Goal: Task Accomplishment & Management: Use online tool/utility

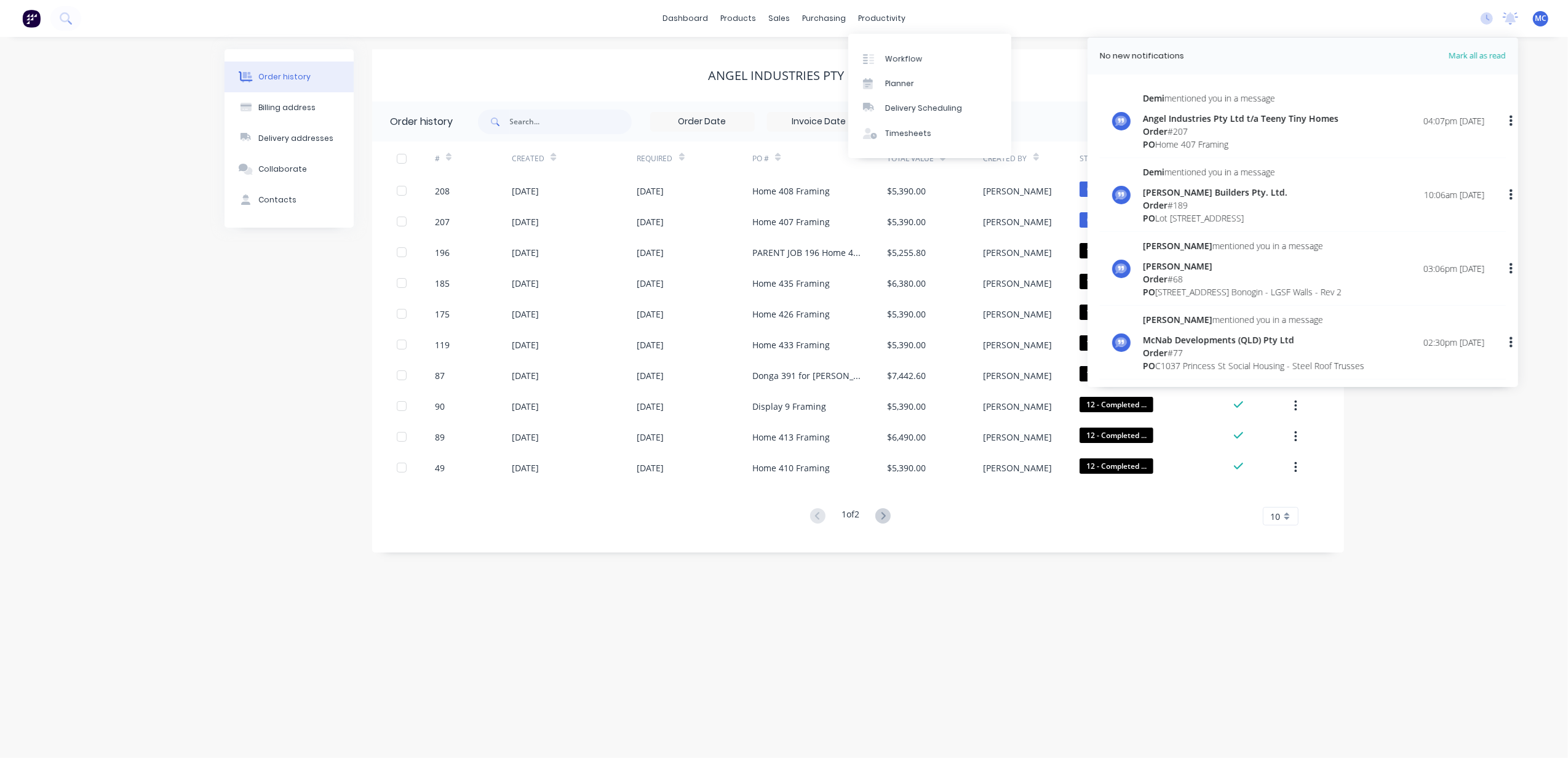
click at [898, 72] on link "Planner" at bounding box center [929, 83] width 163 height 24
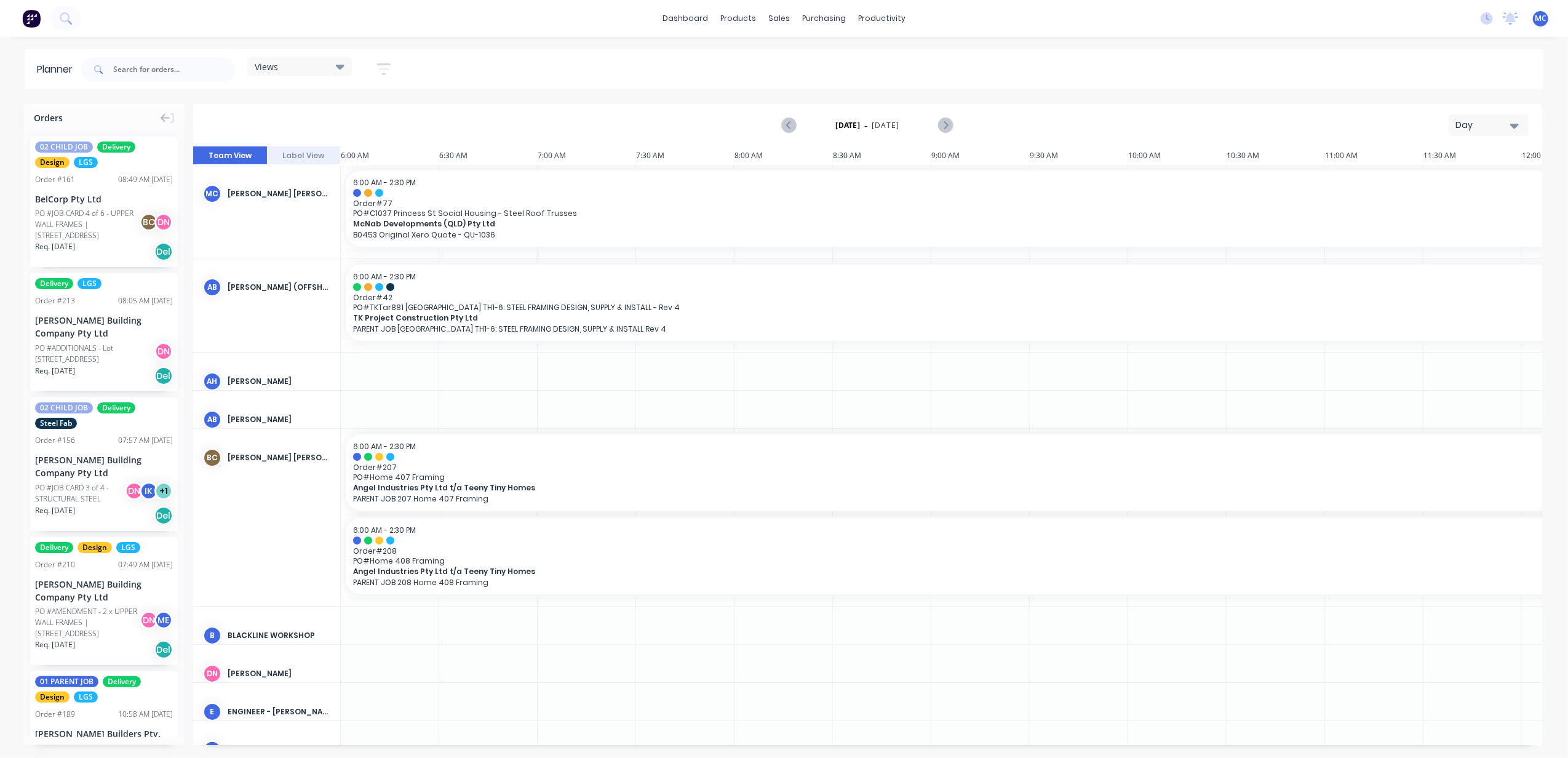
scroll to position [0, 476]
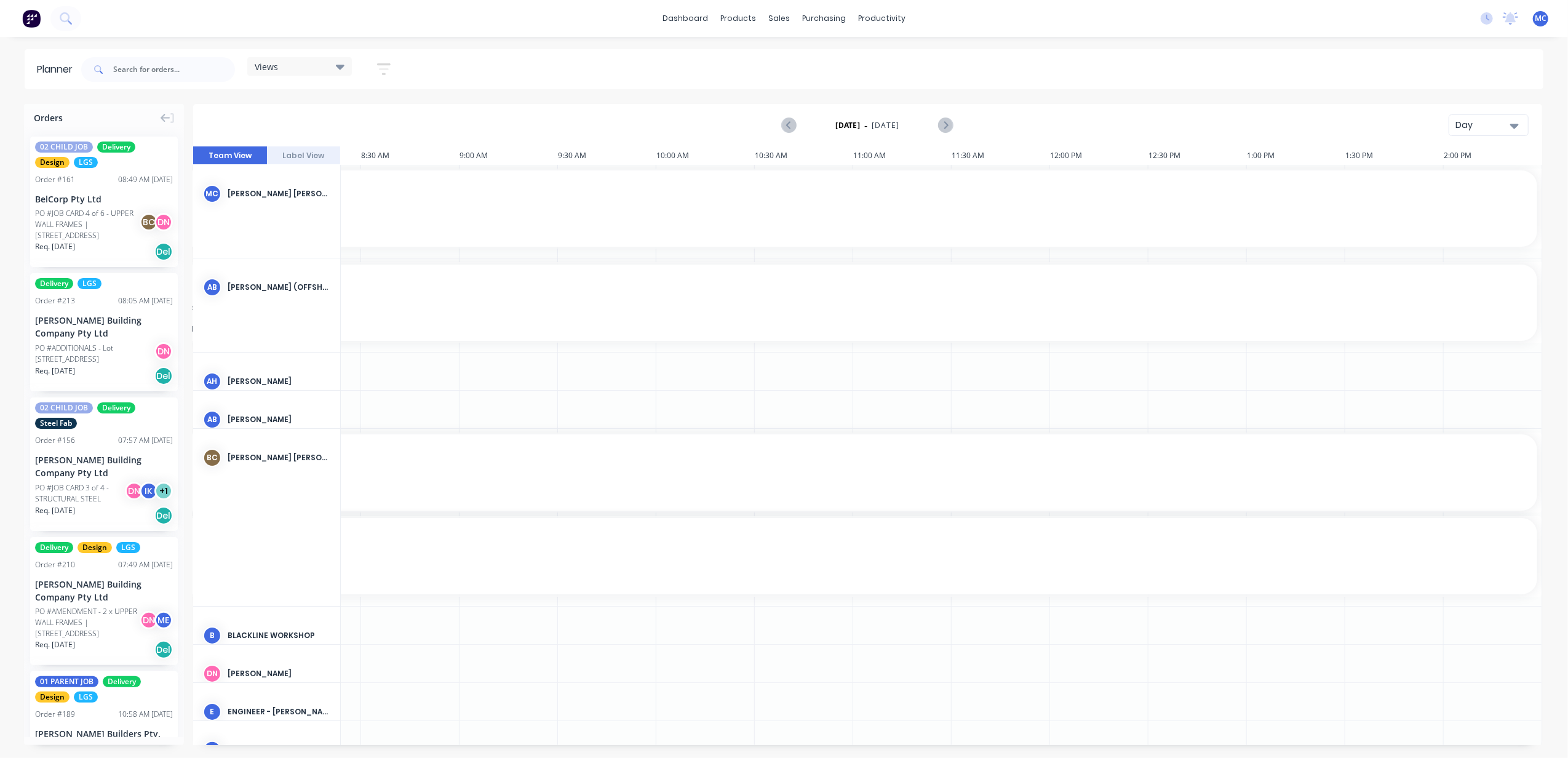
click at [1491, 123] on div "Day" at bounding box center [1484, 125] width 57 height 13
click at [1474, 168] on div "Day" at bounding box center [1466, 158] width 122 height 24
click at [1502, 123] on div "Day" at bounding box center [1484, 125] width 57 height 13
click at [1487, 174] on div "Week" at bounding box center [1466, 182] width 122 height 24
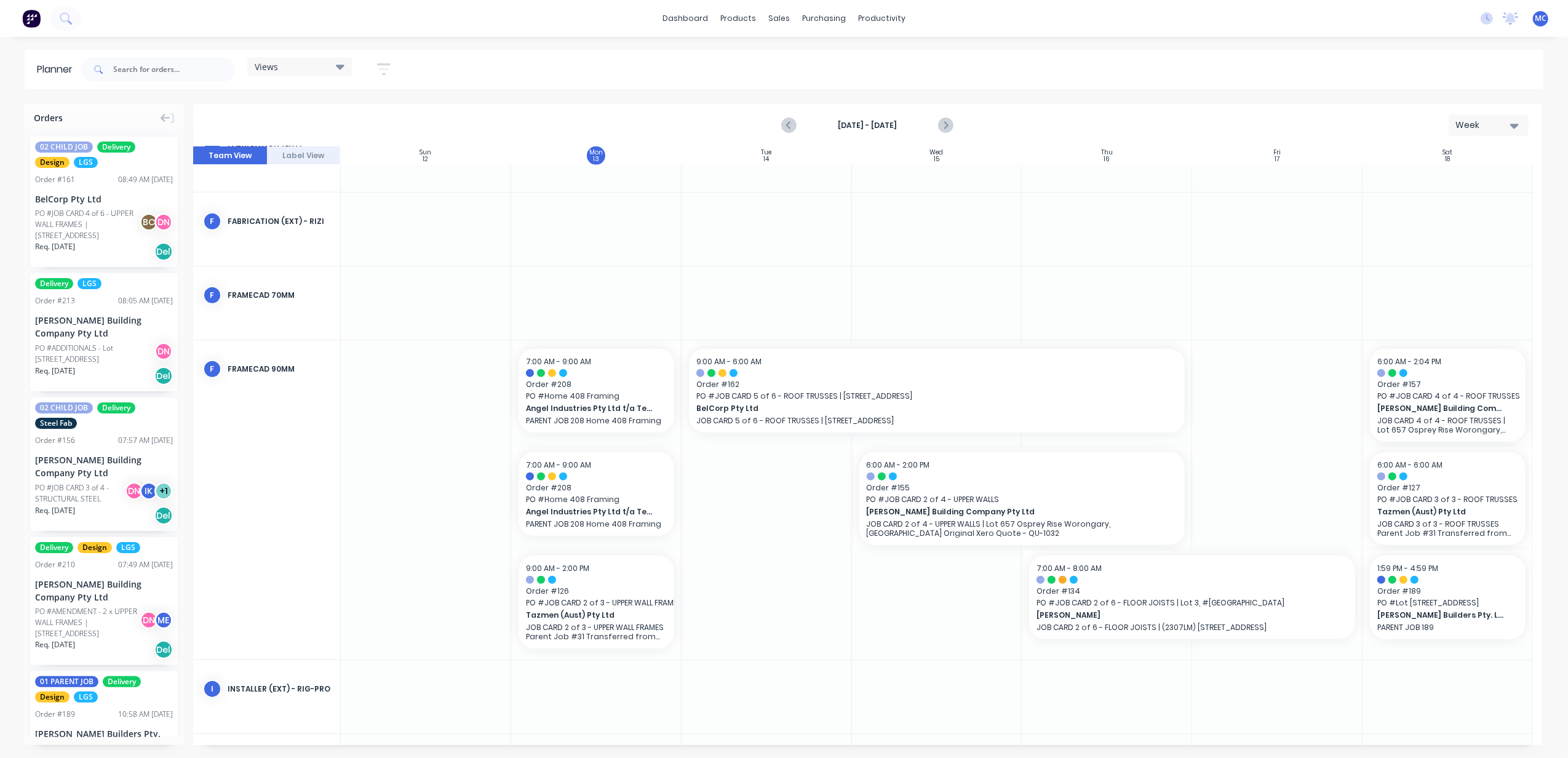
scroll to position [984, 0]
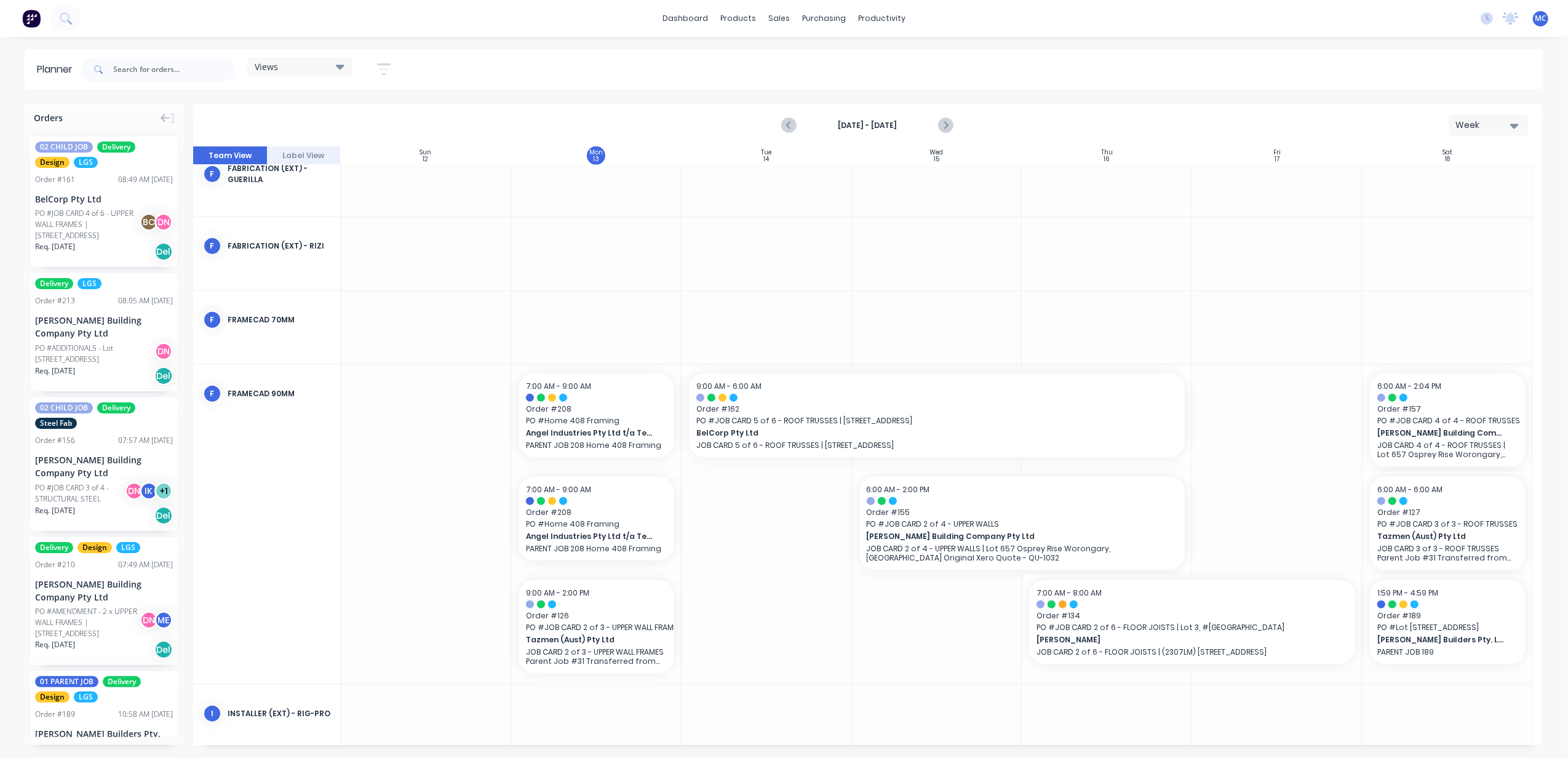
click at [948, 118] on icon "Next page" at bounding box center [945, 126] width 15 height 15
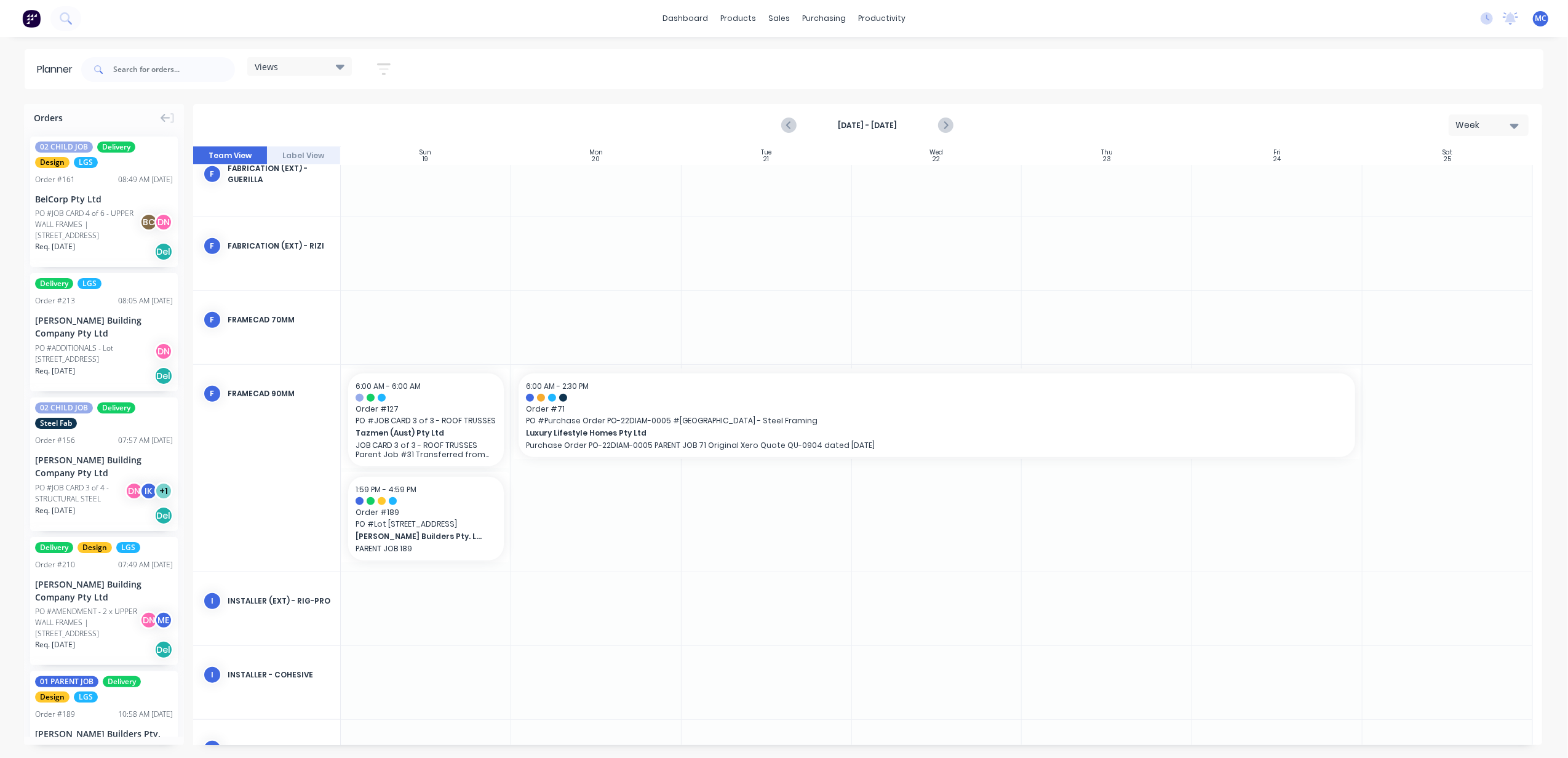
click at [948, 121] on icon "Next page" at bounding box center [945, 126] width 15 height 15
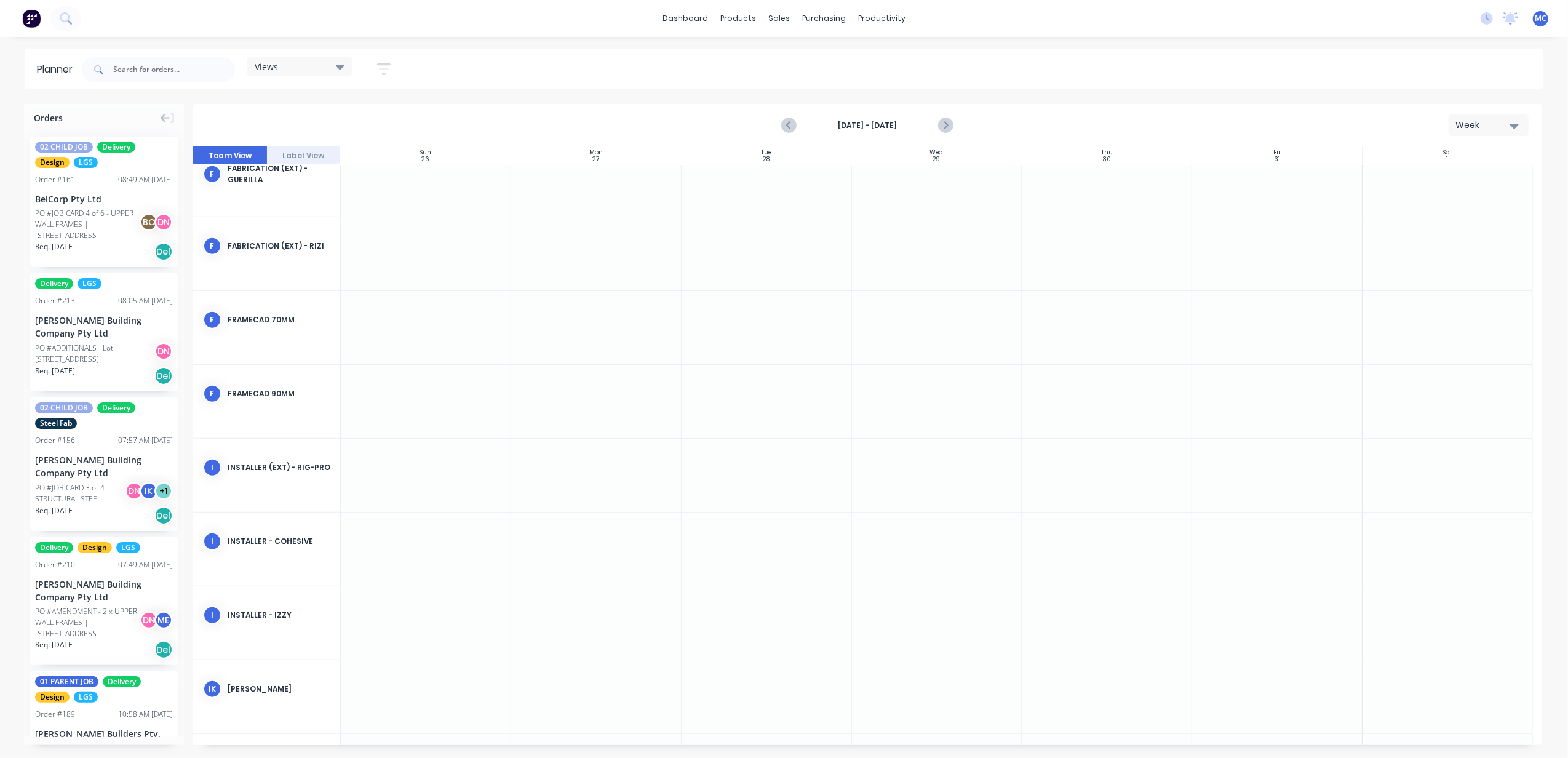
click at [783, 124] on icon "Previous page" at bounding box center [790, 126] width 15 height 15
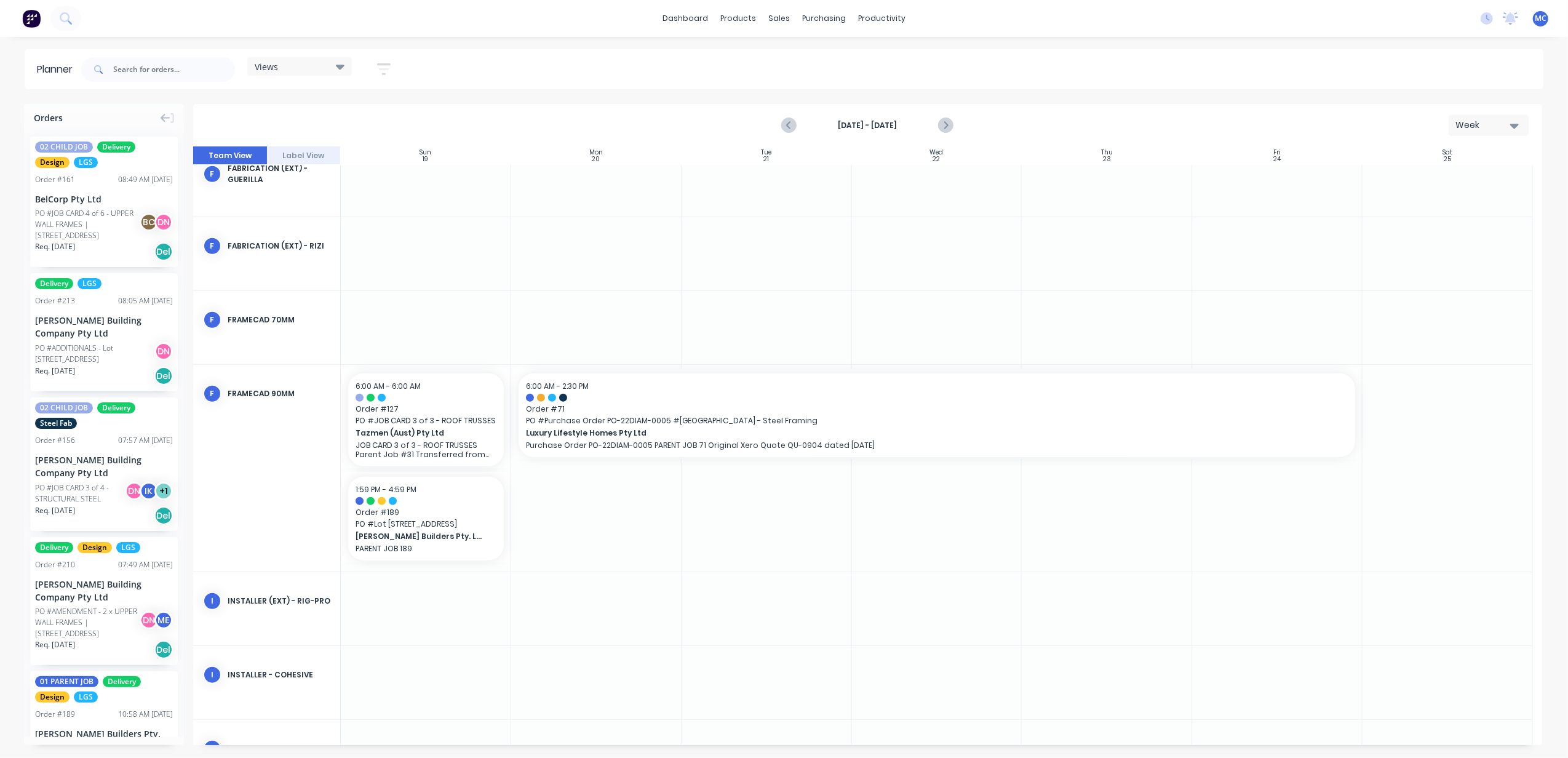
click at [783, 124] on icon "Previous page" at bounding box center [790, 126] width 15 height 15
